Goal: Transaction & Acquisition: Subscribe to service/newsletter

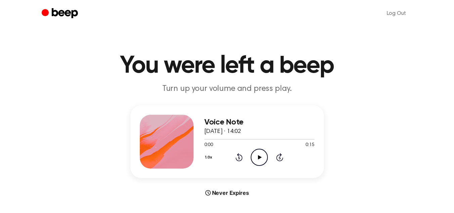
click at [261, 154] on icon "Play Audio" at bounding box center [259, 157] width 17 height 17
click at [397, 15] on link "Log Out" at bounding box center [396, 13] width 33 height 16
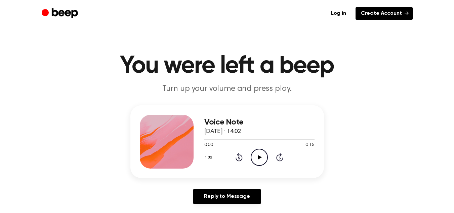
click at [390, 14] on link "Create Account" at bounding box center [384, 13] width 57 height 13
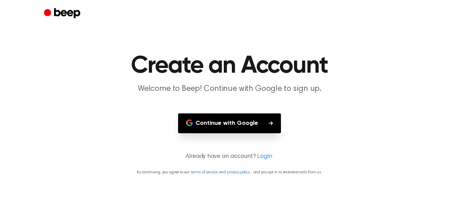
click at [223, 127] on button "Continue with Google" at bounding box center [229, 123] width 103 height 20
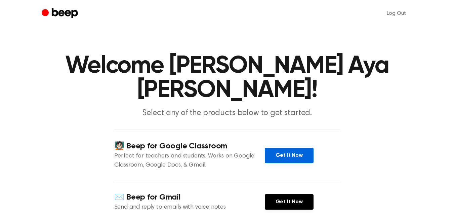
click at [293, 148] on link "Get It Now" at bounding box center [289, 155] width 49 height 15
